Goal: Transaction & Acquisition: Purchase product/service

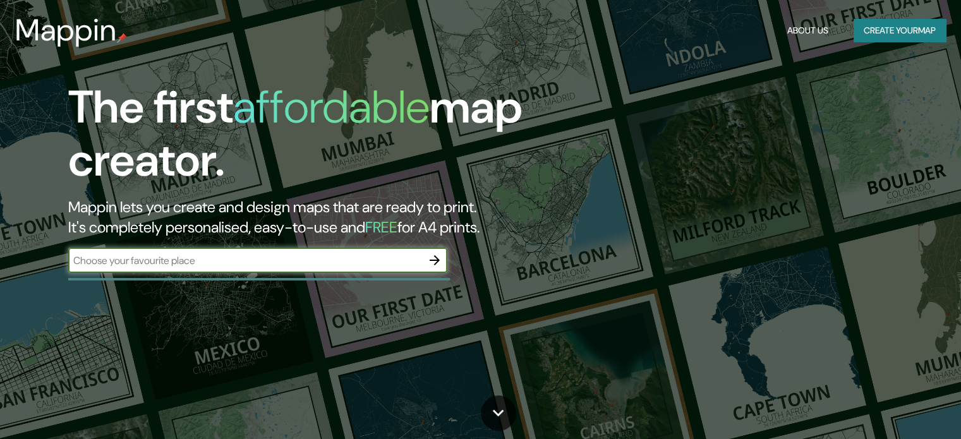
click at [430, 260] on icon "button" at bounding box center [435, 260] width 10 height 10
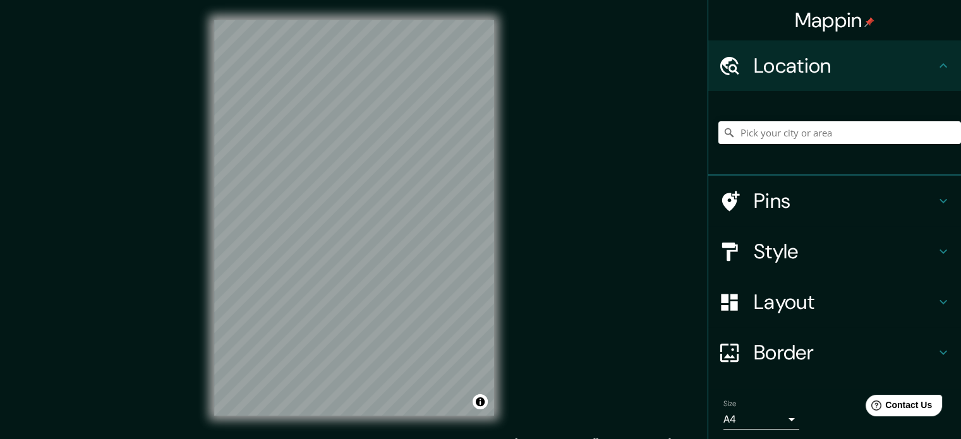
click at [822, 199] on h4 "Pins" at bounding box center [845, 200] width 182 height 25
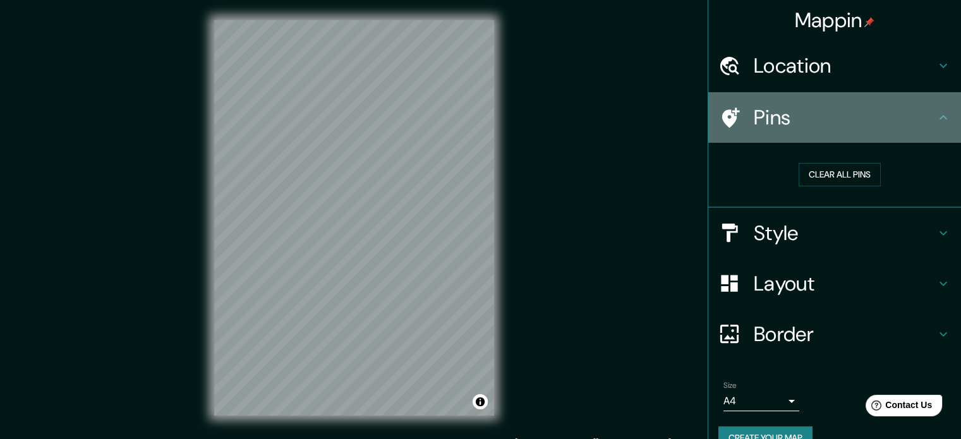
click at [850, 123] on h4 "Pins" at bounding box center [845, 117] width 182 height 25
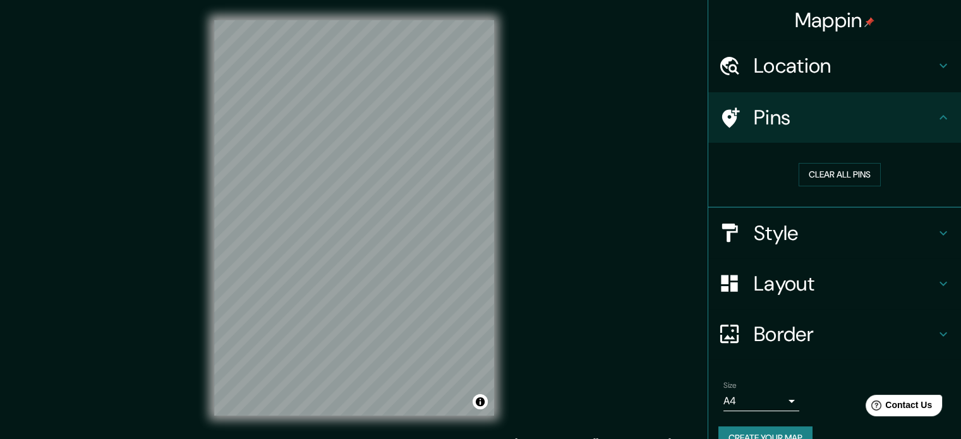
click at [829, 74] on h4 "Location" at bounding box center [845, 65] width 182 height 25
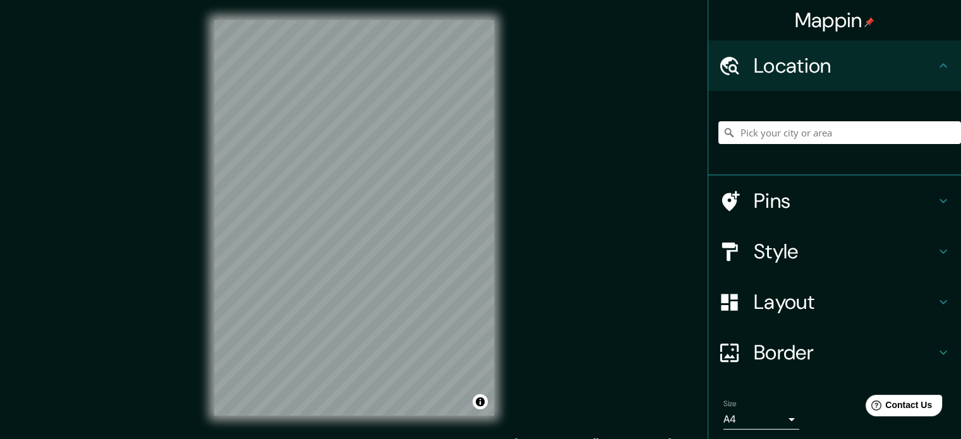
click at [828, 75] on h4 "Location" at bounding box center [845, 65] width 182 height 25
click at [798, 241] on h4 "Style" at bounding box center [845, 251] width 182 height 25
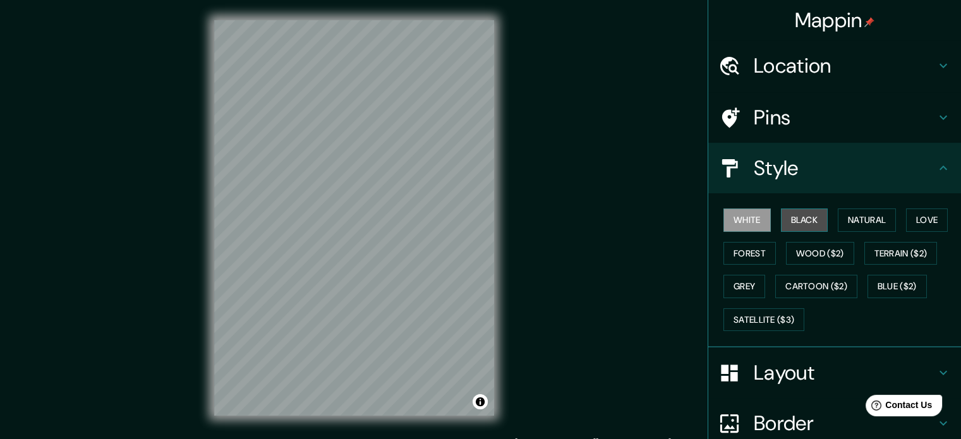
click at [794, 221] on button "Black" at bounding box center [804, 220] width 47 height 23
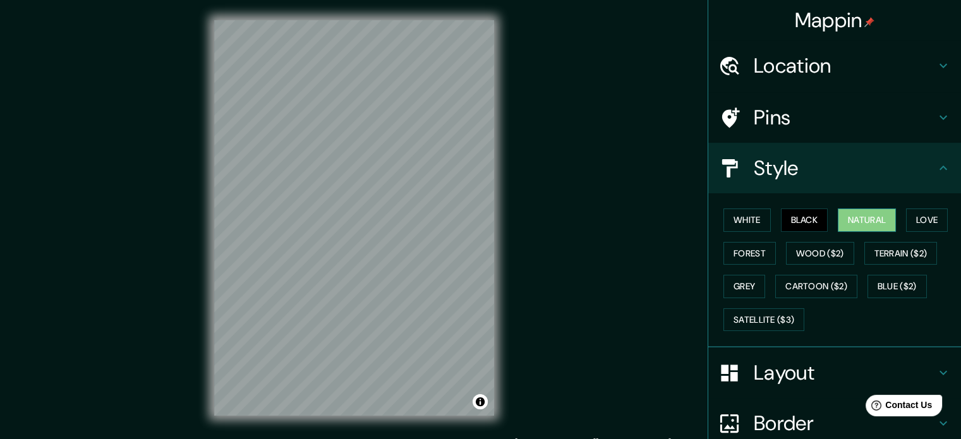
click at [867, 221] on button "Natural" at bounding box center [867, 220] width 58 height 23
click at [920, 210] on button "Love" at bounding box center [927, 220] width 42 height 23
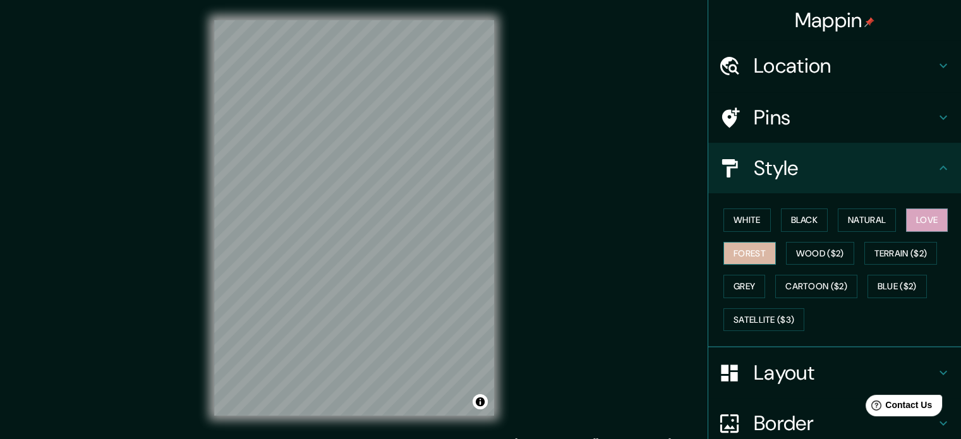
click at [726, 259] on button "Forest" at bounding box center [750, 253] width 52 height 23
click at [749, 229] on button "White" at bounding box center [747, 220] width 47 height 23
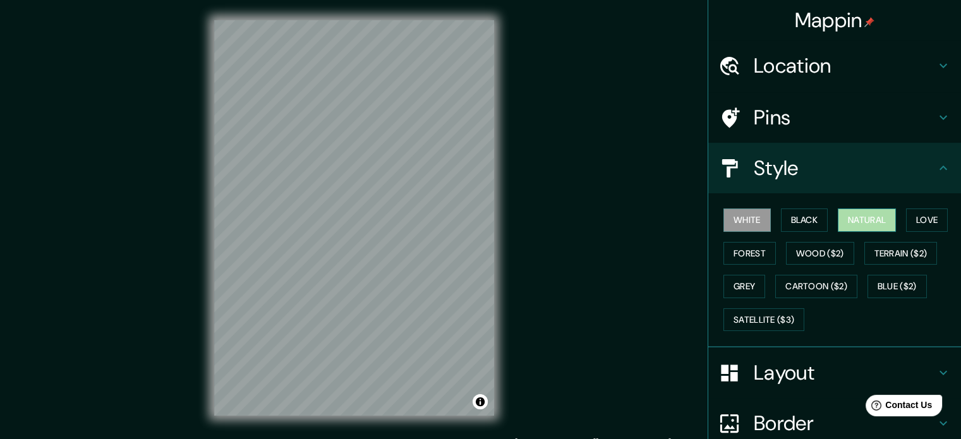
click at [844, 222] on button "Natural" at bounding box center [867, 220] width 58 height 23
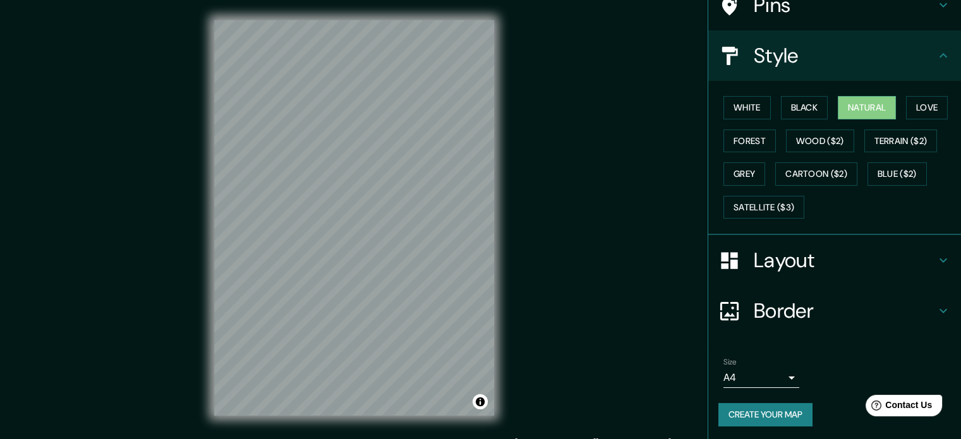
click at [827, 260] on h4 "Layout" at bounding box center [845, 260] width 182 height 25
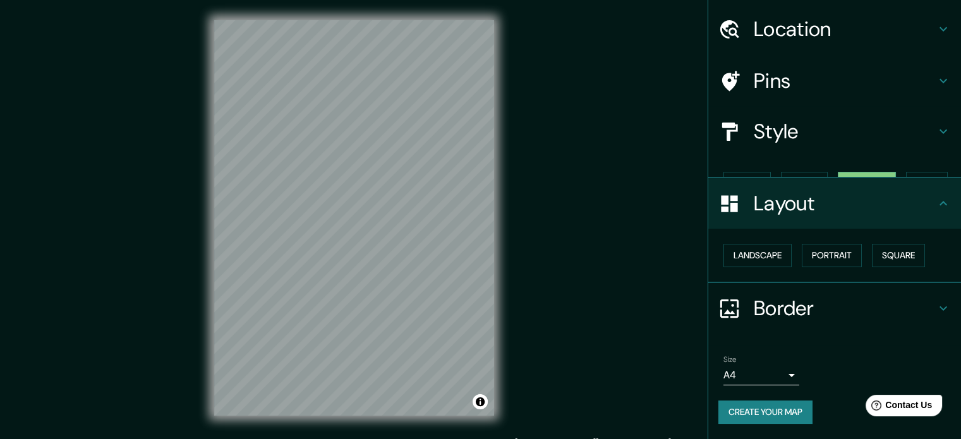
scroll to position [14, 0]
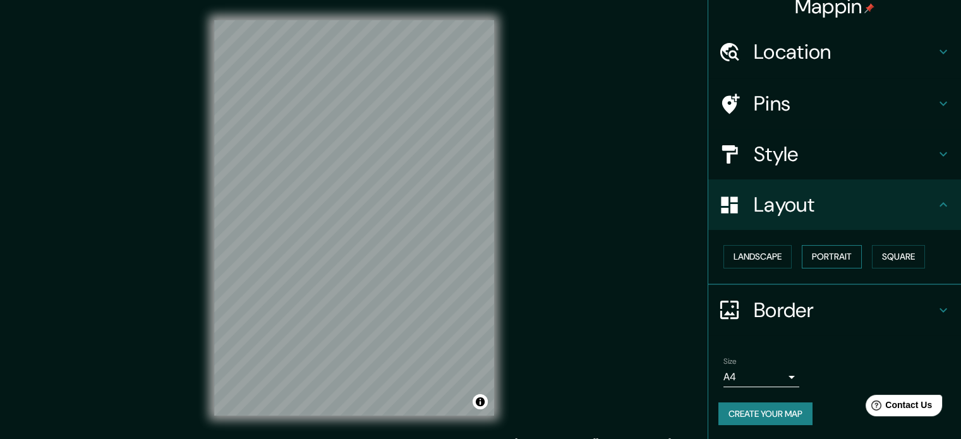
click at [817, 259] on button "Portrait" at bounding box center [832, 256] width 60 height 23
click at [872, 252] on button "Square" at bounding box center [898, 256] width 53 height 23
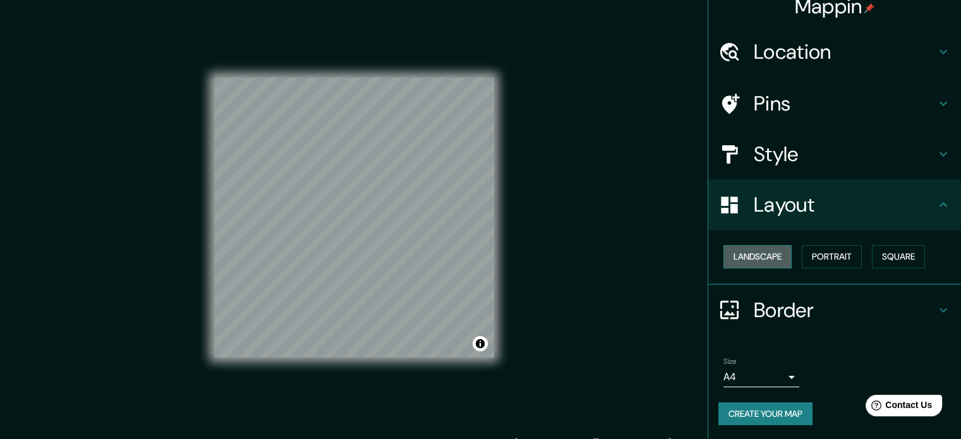
click at [746, 257] on button "Landscape" at bounding box center [758, 256] width 68 height 23
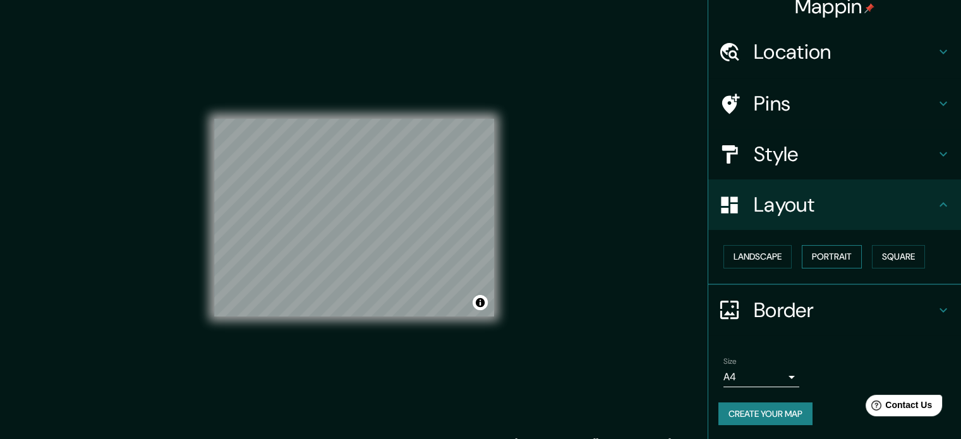
click at [812, 252] on button "Portrait" at bounding box center [832, 256] width 60 height 23
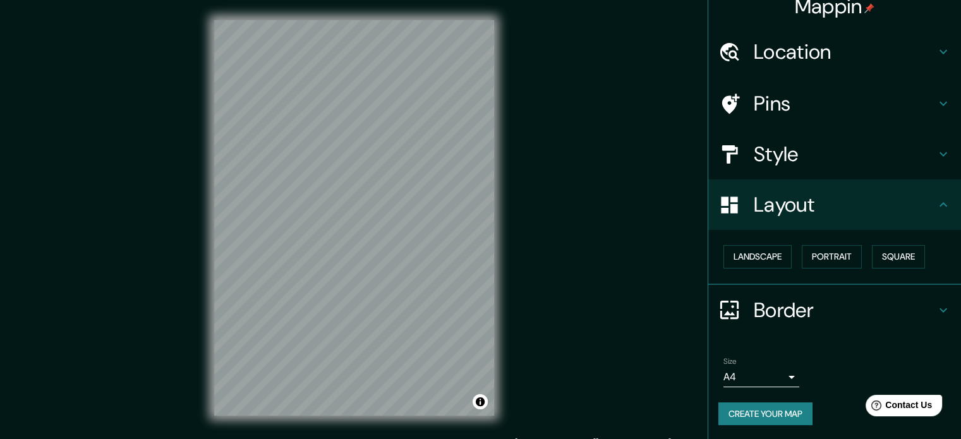
click at [820, 305] on h4 "Border" at bounding box center [845, 310] width 182 height 25
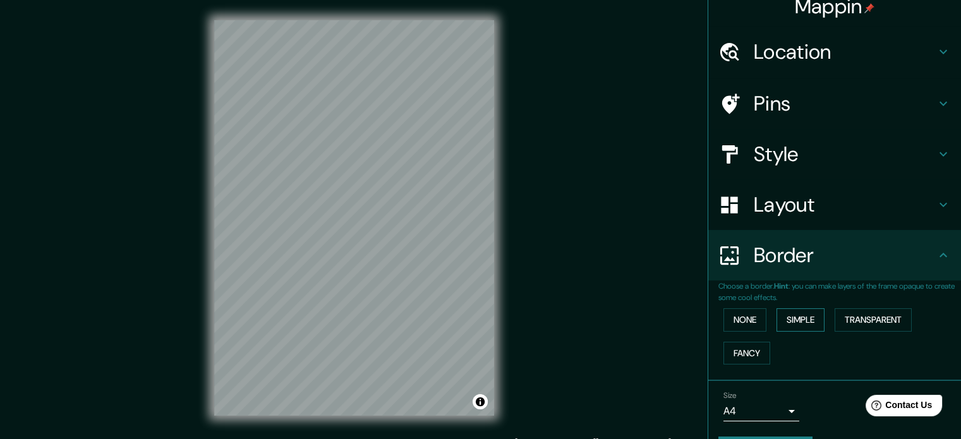
click at [794, 315] on button "Simple" at bounding box center [801, 319] width 48 height 23
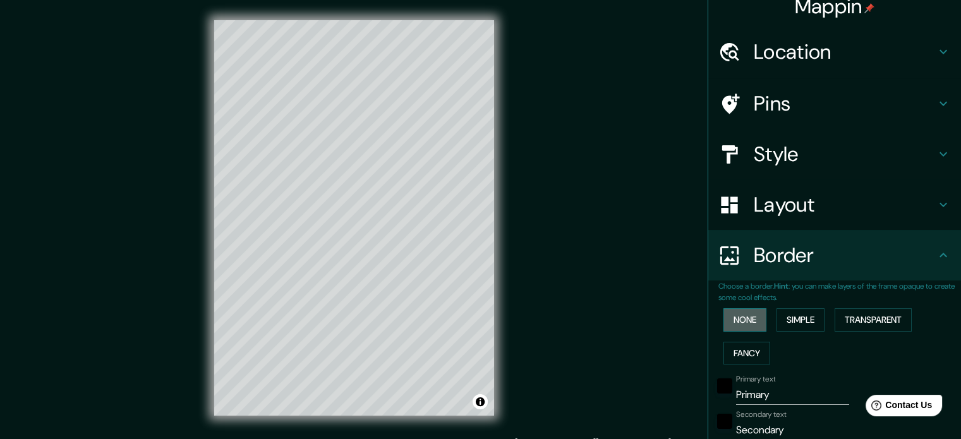
click at [740, 320] on button "None" at bounding box center [745, 319] width 43 height 23
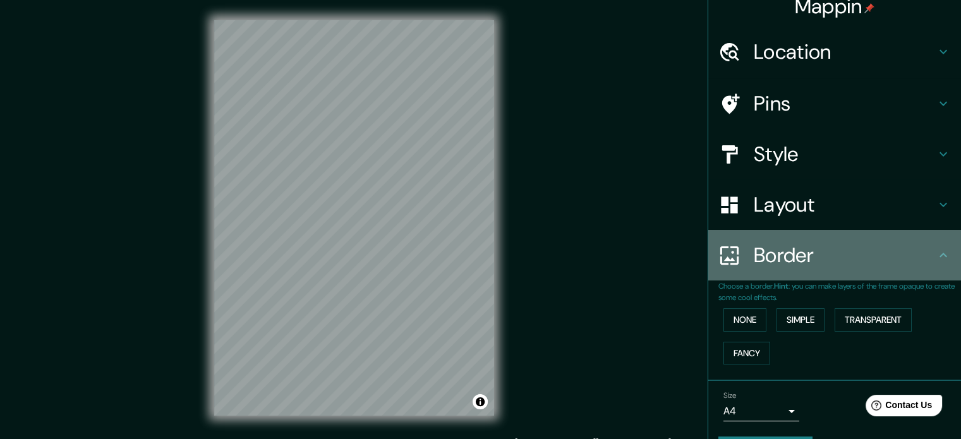
click at [832, 269] on div "Border" at bounding box center [835, 255] width 253 height 51
